Goal: Information Seeking & Learning: Understand process/instructions

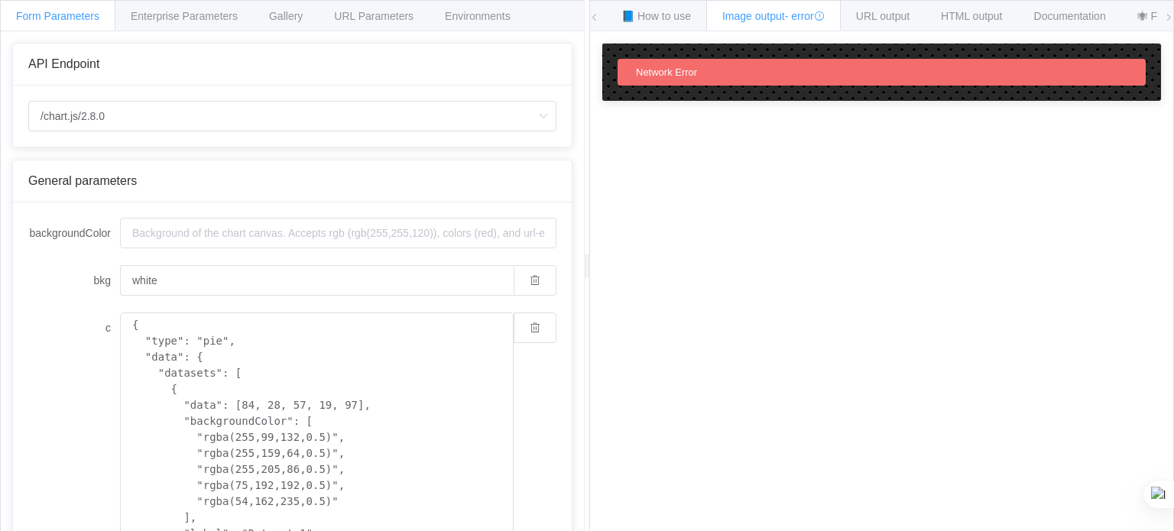
click at [1164, 15] on icon at bounding box center [1168, 17] width 9 height 9
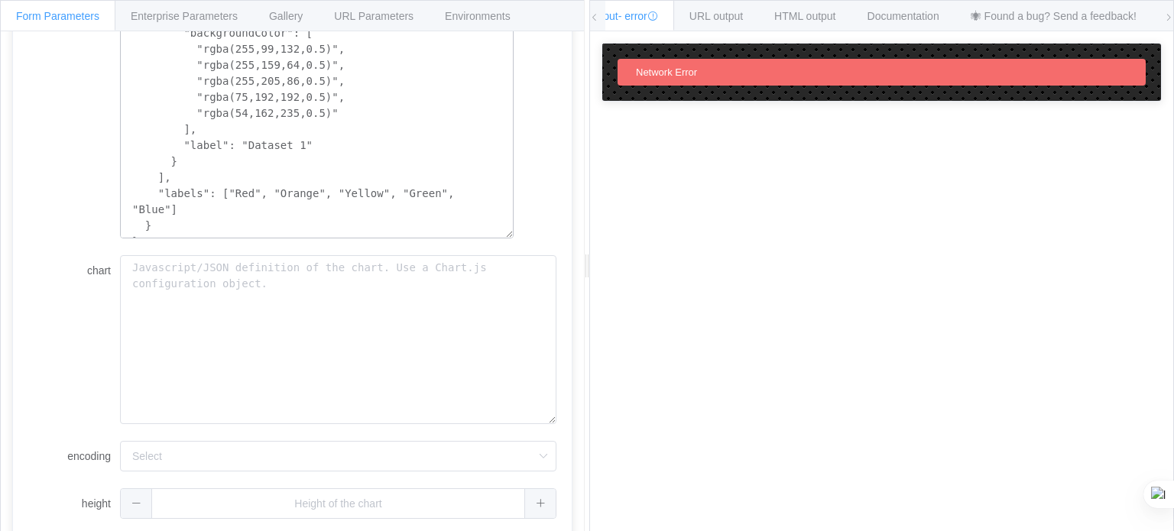
scroll to position [443, 0]
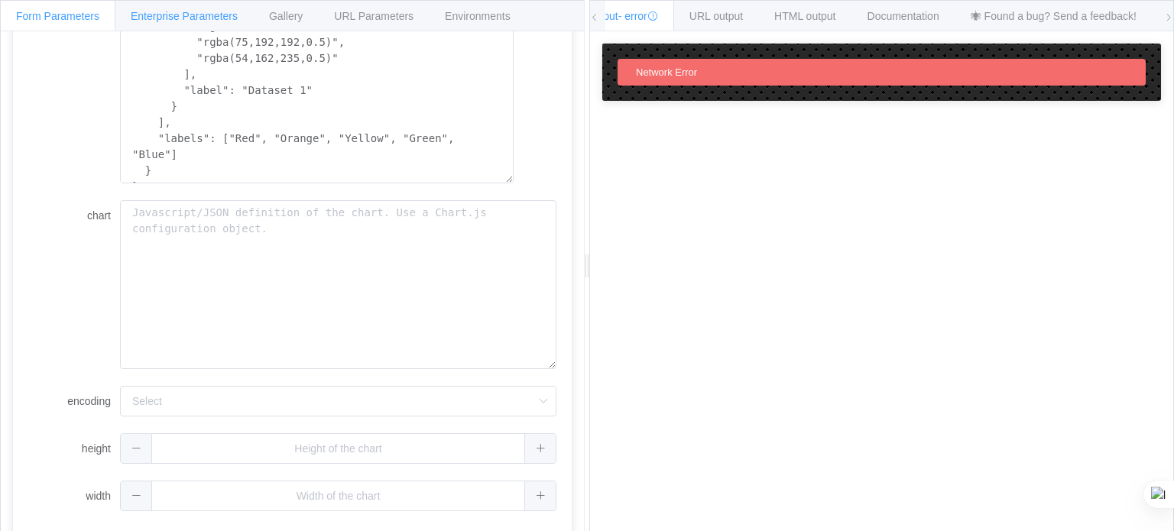
click at [137, 10] on div "Enterprise Parameters" at bounding box center [184, 15] width 139 height 31
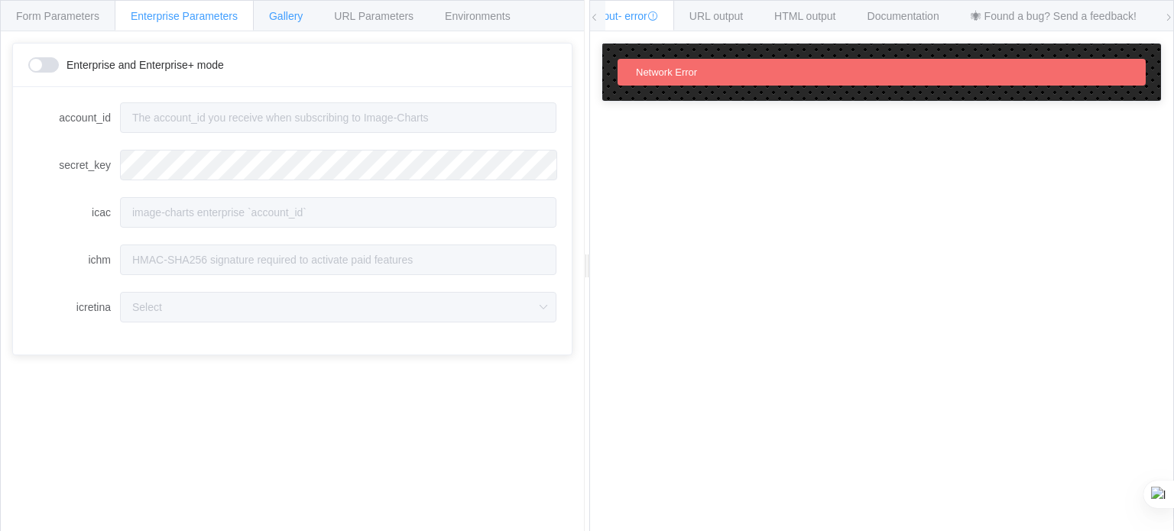
click at [271, 11] on span "Gallery" at bounding box center [286, 16] width 34 height 12
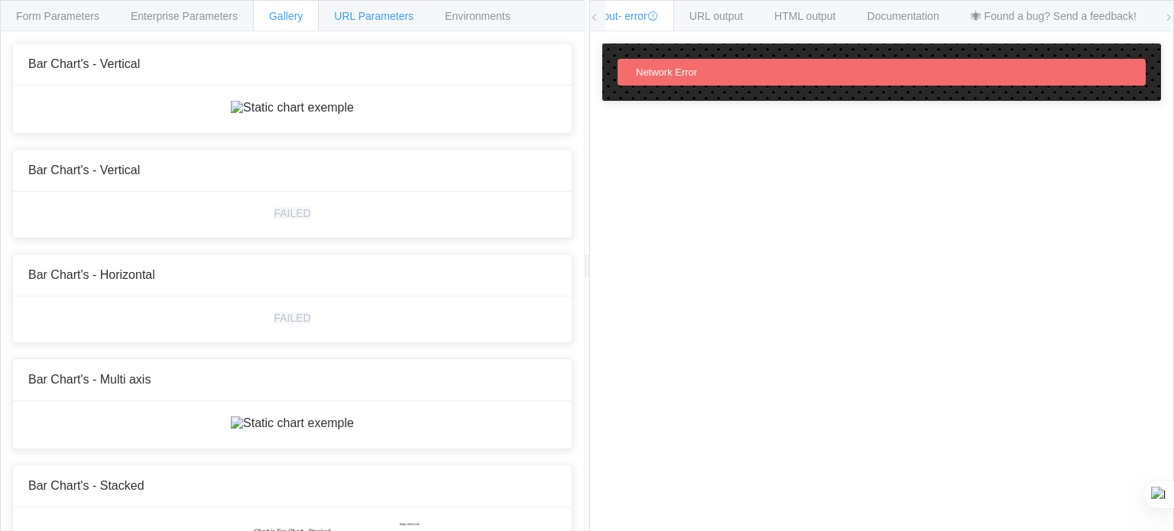
click at [360, 11] on span "URL Parameters" at bounding box center [373, 16] width 79 height 12
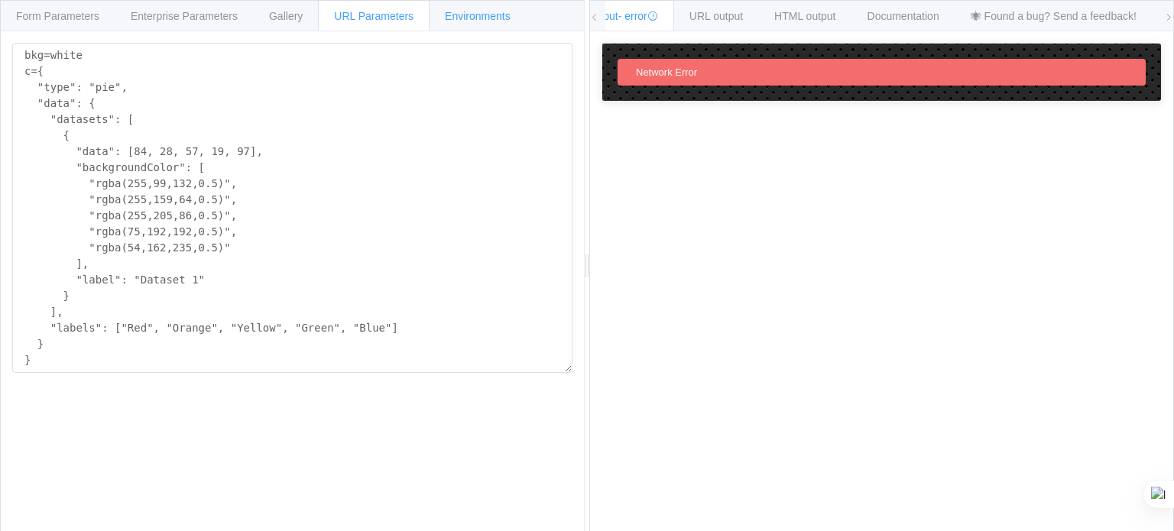
click at [455, 18] on span "Environments" at bounding box center [478, 16] width 66 height 12
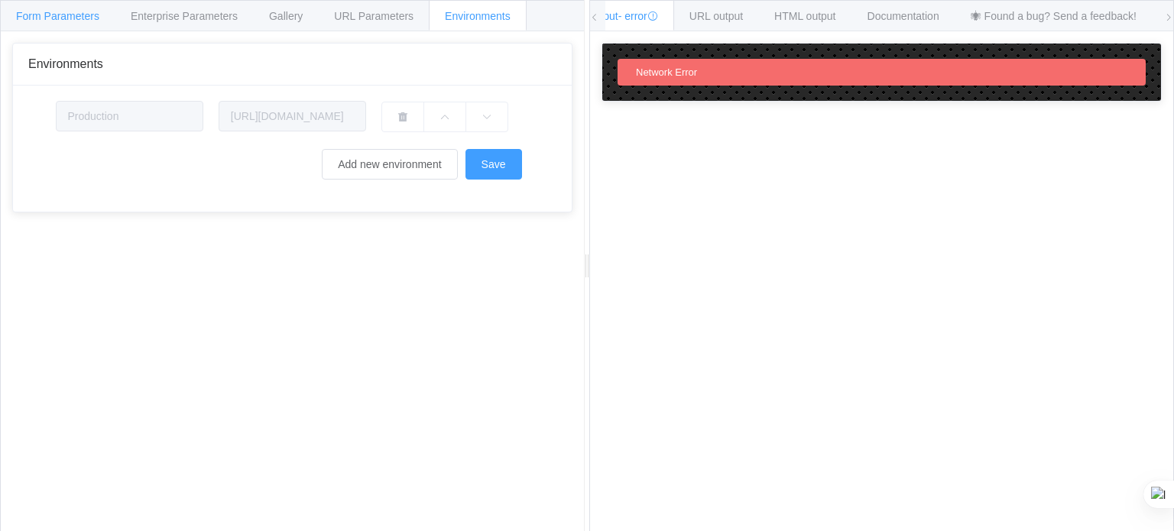
click at [92, 23] on div "Form Parameters" at bounding box center [57, 15] width 115 height 31
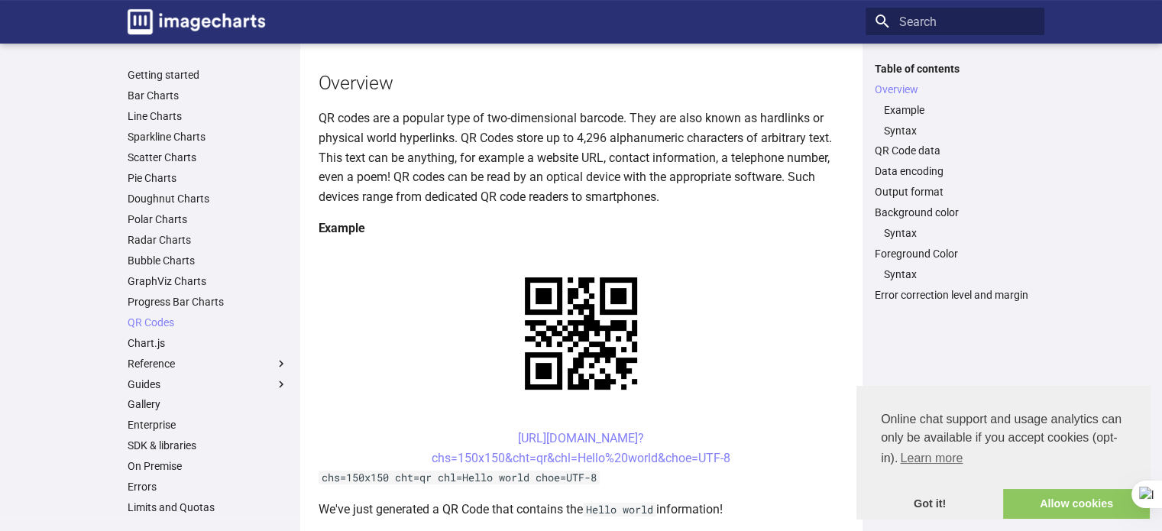
scroll to position [153, 0]
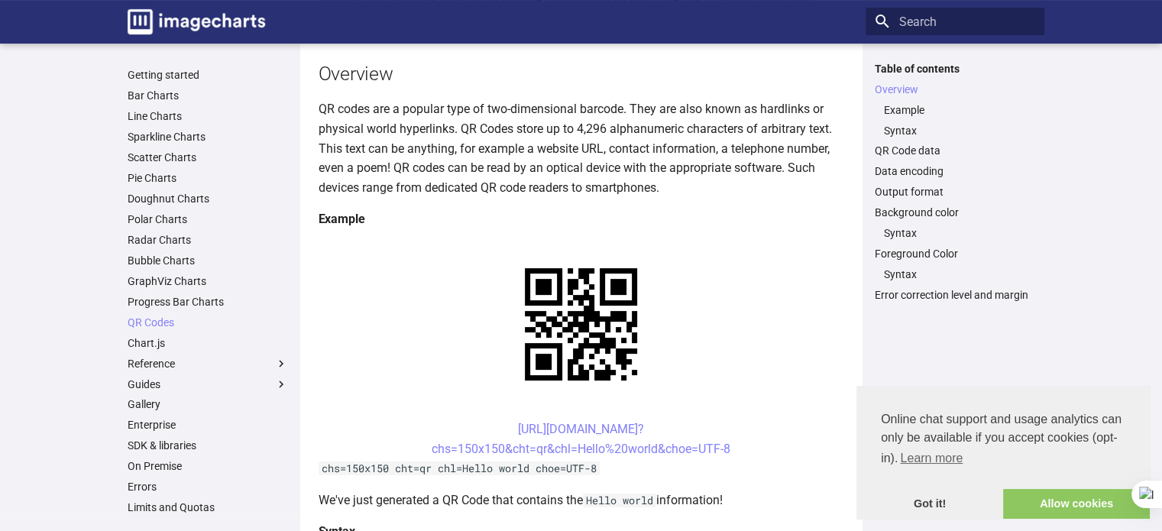
drag, startPoint x: 737, startPoint y: 301, endPoint x: 490, endPoint y: 283, distance: 248.2
click at [490, 419] on center "[URL][DOMAIN_NAME]? chs=150x150&cht=qr&chl=Hello%20world&choe=UTF-8" at bounding box center [582, 438] width 526 height 39
copy link "[URL][DOMAIN_NAME]? chs=150x150&cht=qr&chl=Hello%20world&choe=UTF-8"
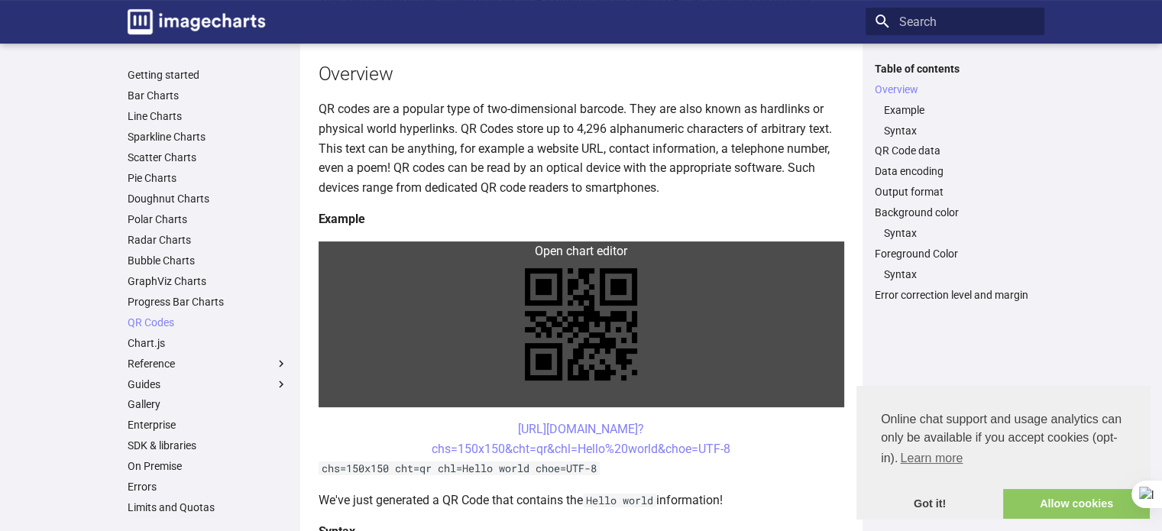
click at [551, 252] on link at bounding box center [582, 324] width 526 height 166
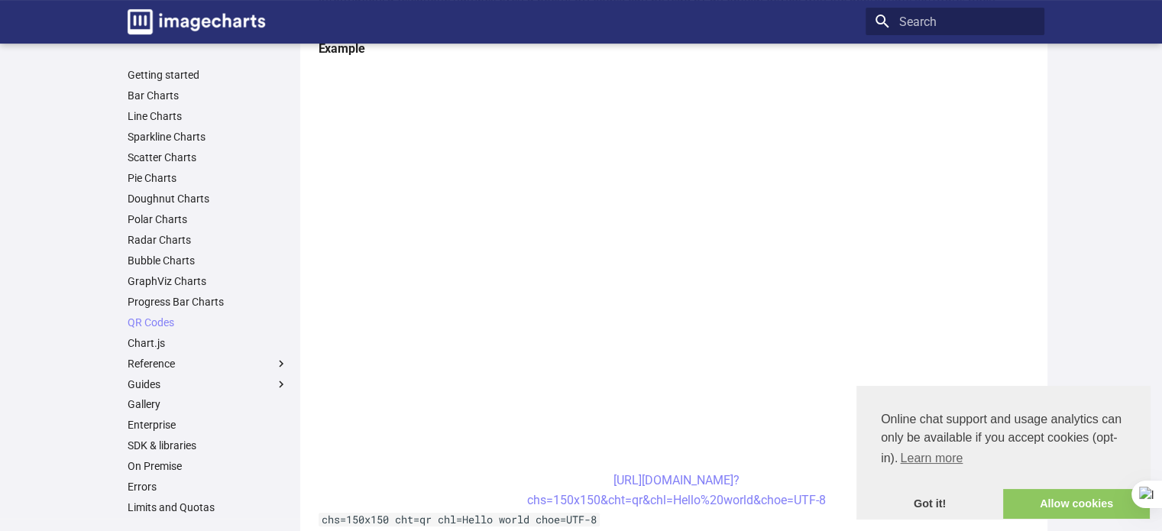
scroll to position [458, 0]
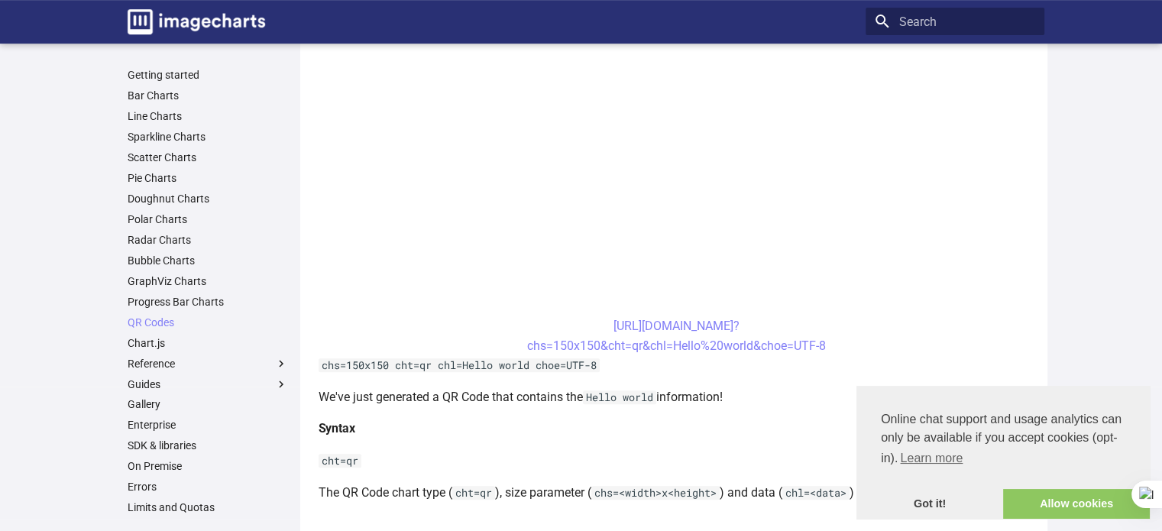
drag, startPoint x: 581, startPoint y: 324, endPoint x: 824, endPoint y: 354, distance: 245.5
click at [824, 354] on center "[URL][DOMAIN_NAME]? chs=150x150&cht=qr&chl=Hello%20world&choe=UTF-8" at bounding box center [677, 335] width 717 height 39
copy link "[URL][DOMAIN_NAME]? chs=150x150&cht=qr&chl=Hello%20world&choe=UTF-8"
